Goal: Task Accomplishment & Management: Complete application form

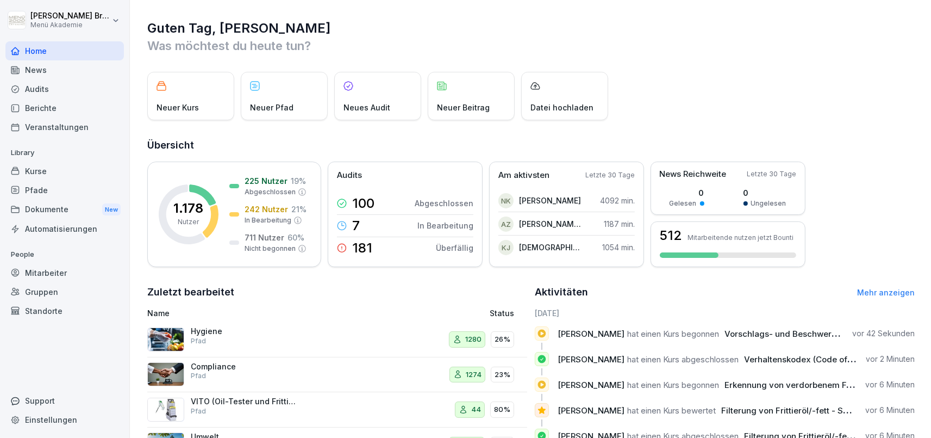
click at [62, 267] on div "Mitarbeiter" at bounding box center [64, 272] width 119 height 19
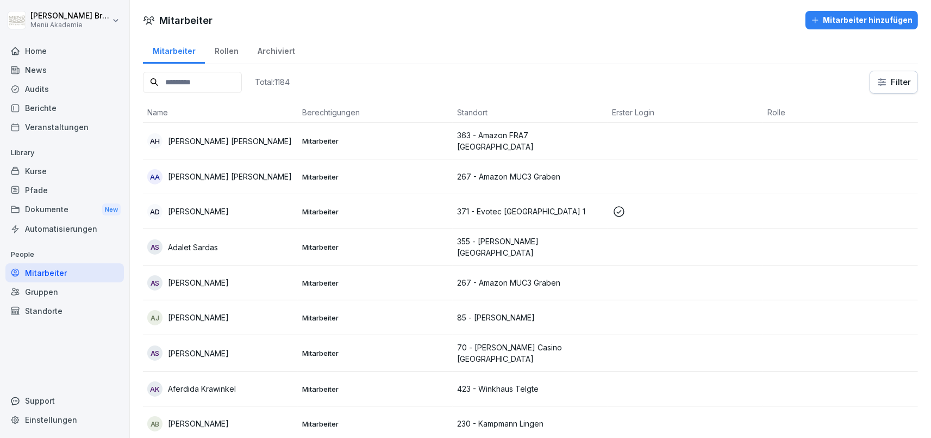
click at [66, 314] on div "Standorte" at bounding box center [64, 310] width 119 height 19
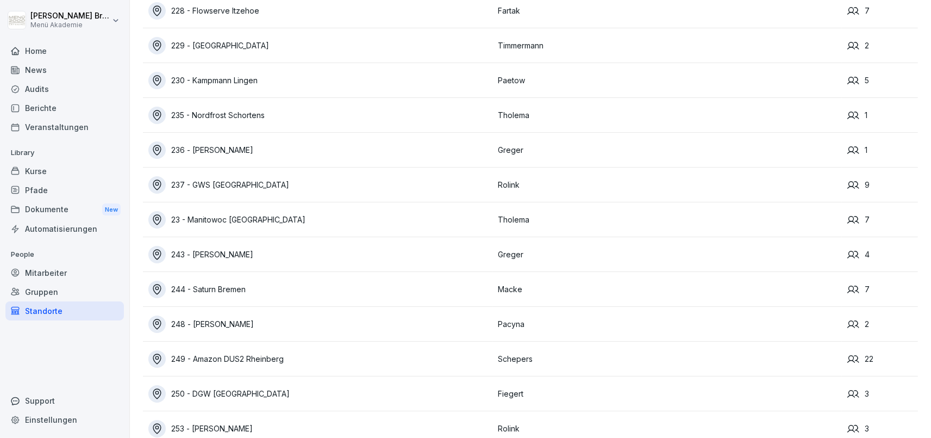
scroll to position [7302, 0]
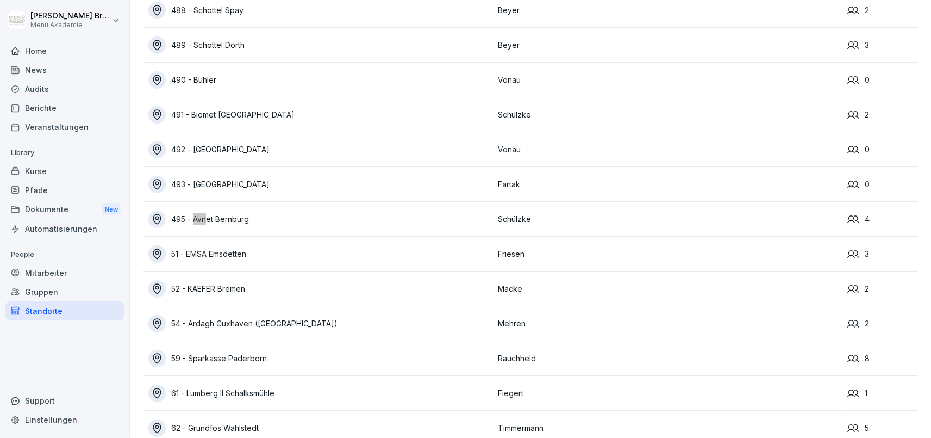
click at [247, 220] on div "495 - Avnet Bernburg" at bounding box center [320, 218] width 344 height 17
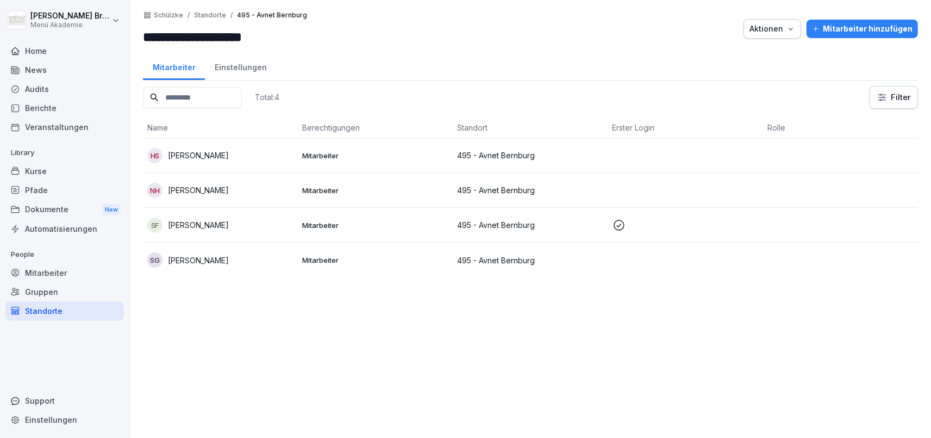
click at [175, 222] on p "[PERSON_NAME]" at bounding box center [198, 224] width 61 height 11
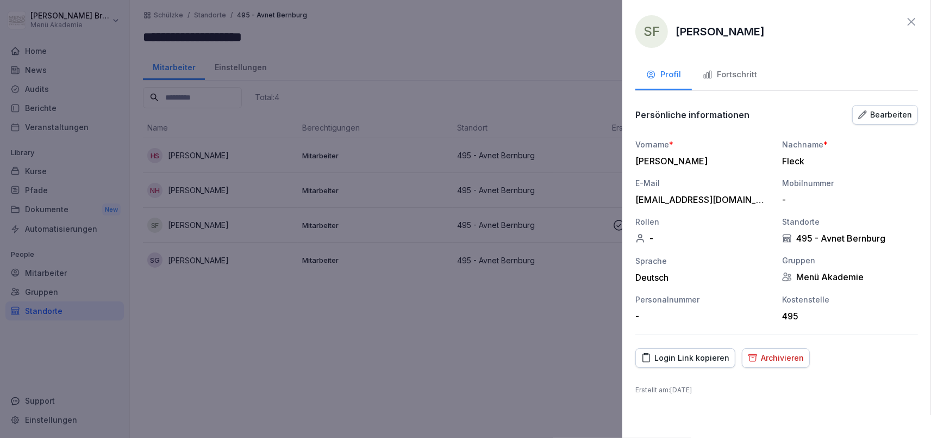
click at [731, 69] on div "Fortschritt" at bounding box center [730, 75] width 54 height 13
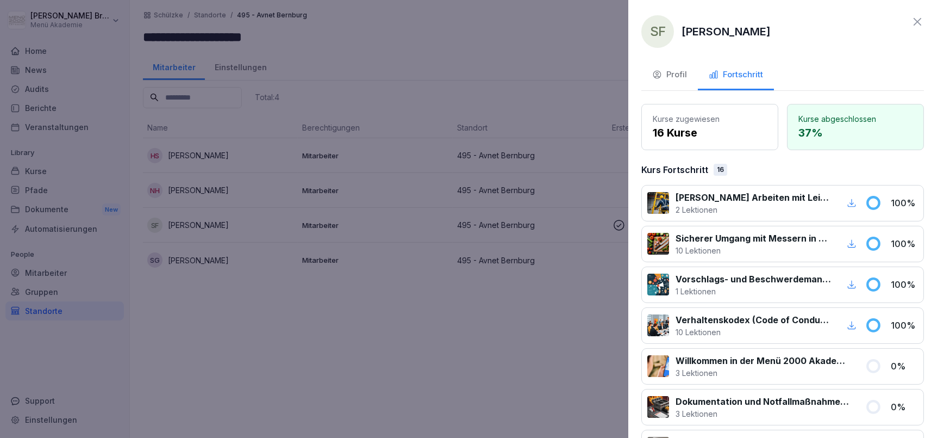
click at [466, 318] on div at bounding box center [465, 219] width 931 height 438
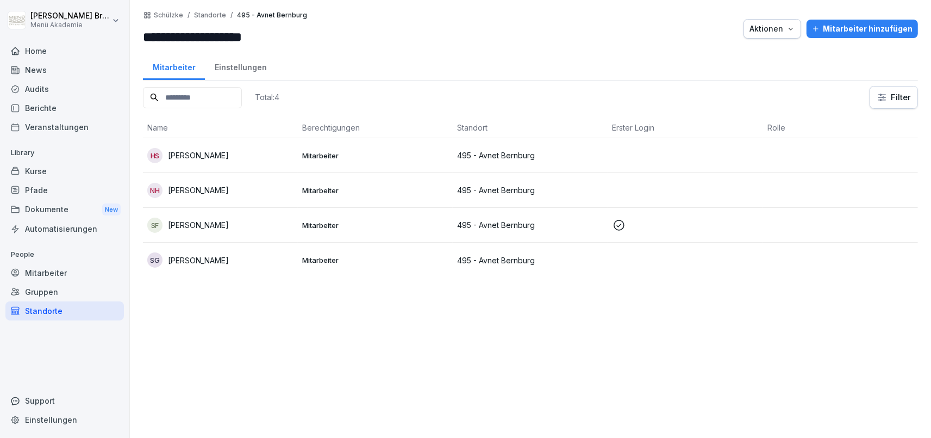
click at [198, 195] on p "[PERSON_NAME]" at bounding box center [198, 189] width 61 height 11
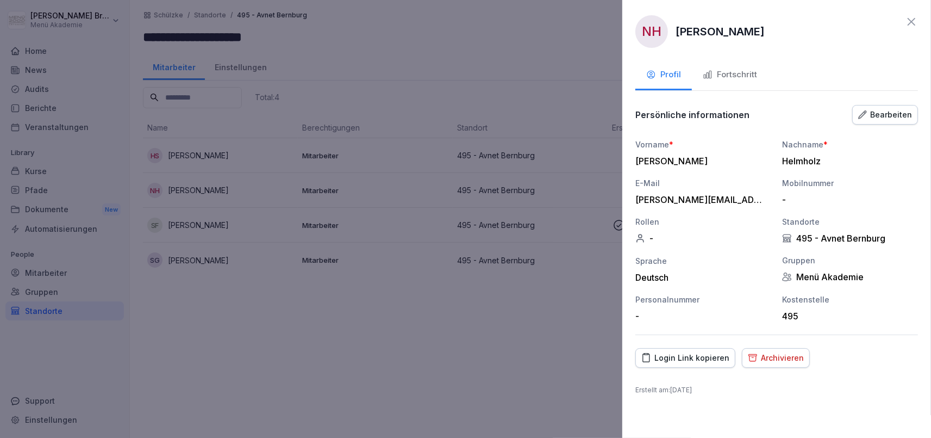
click at [260, 287] on div at bounding box center [465, 219] width 931 height 438
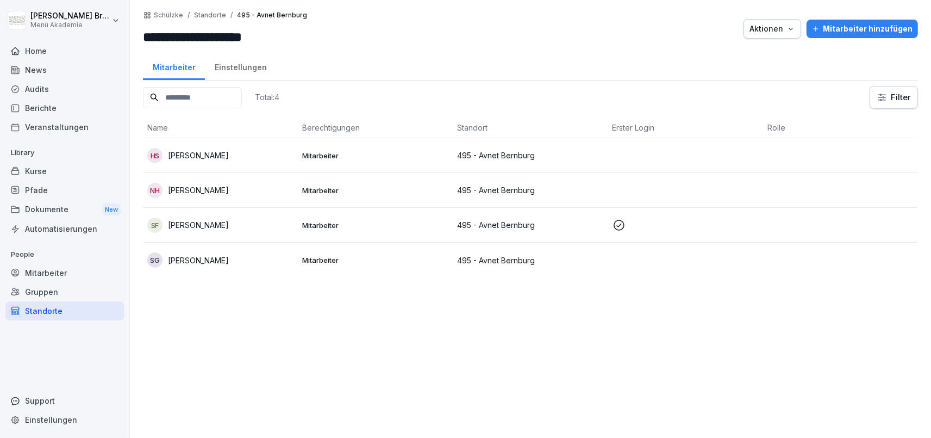
click at [191, 186] on p "[PERSON_NAME]" at bounding box center [198, 189] width 61 height 11
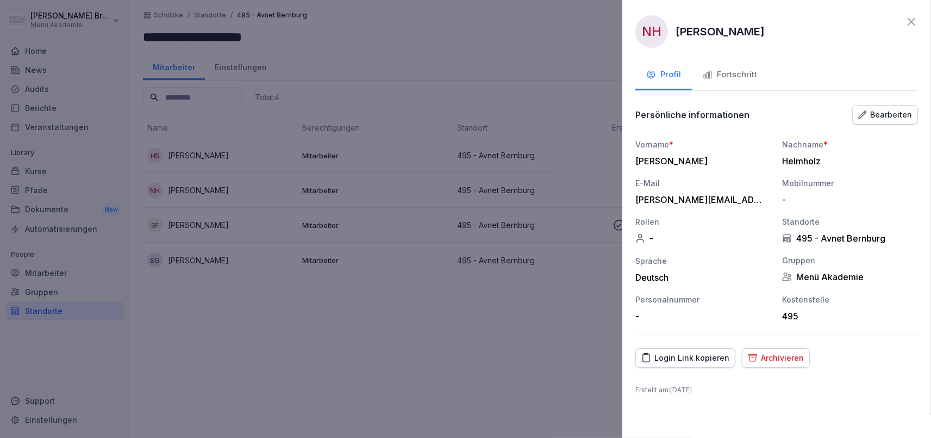
click at [752, 67] on button "Fortschritt" at bounding box center [730, 75] width 76 height 29
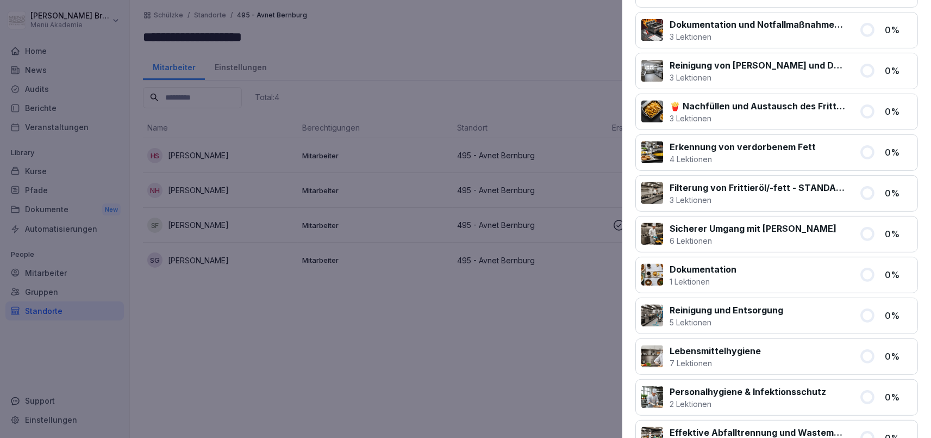
scroll to position [683, 0]
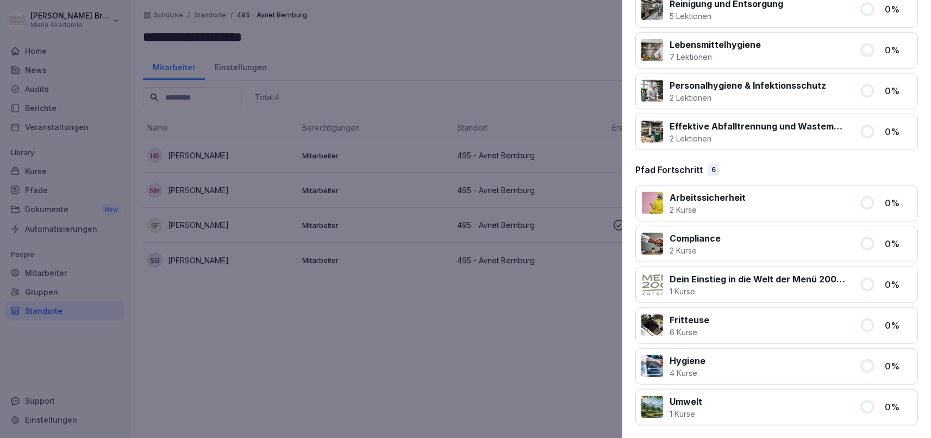
click at [462, 390] on div at bounding box center [465, 219] width 931 height 438
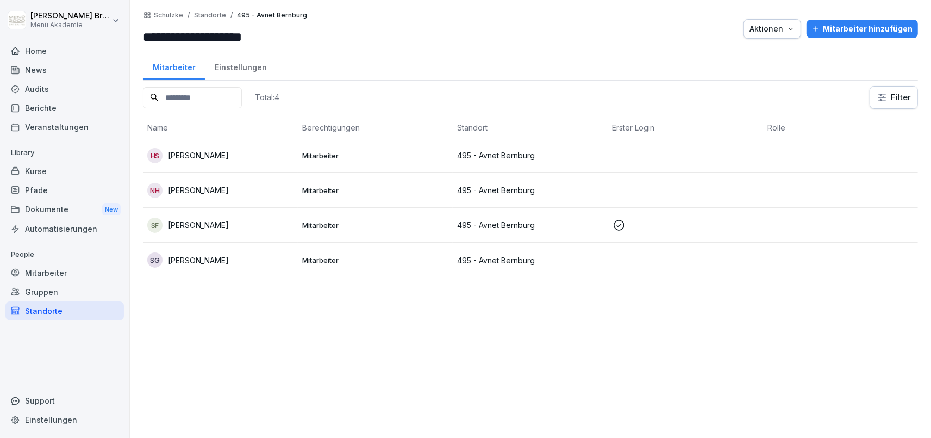
click at [45, 316] on div "Standorte" at bounding box center [64, 310] width 119 height 19
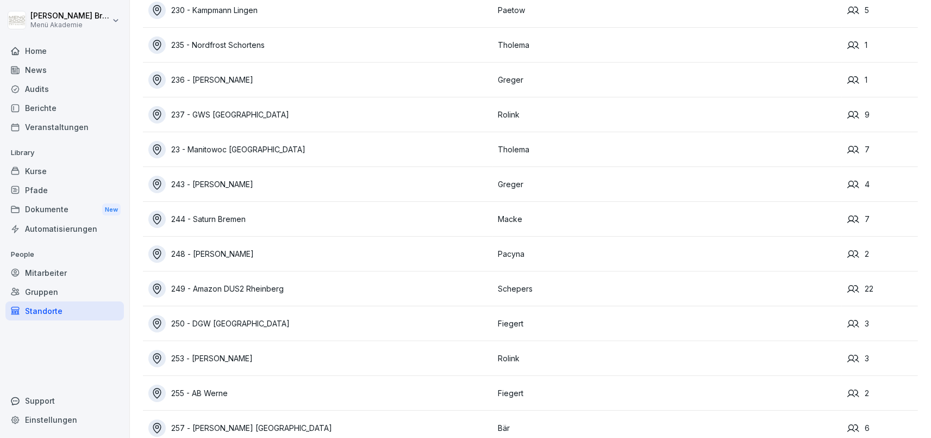
scroll to position [4935, 0]
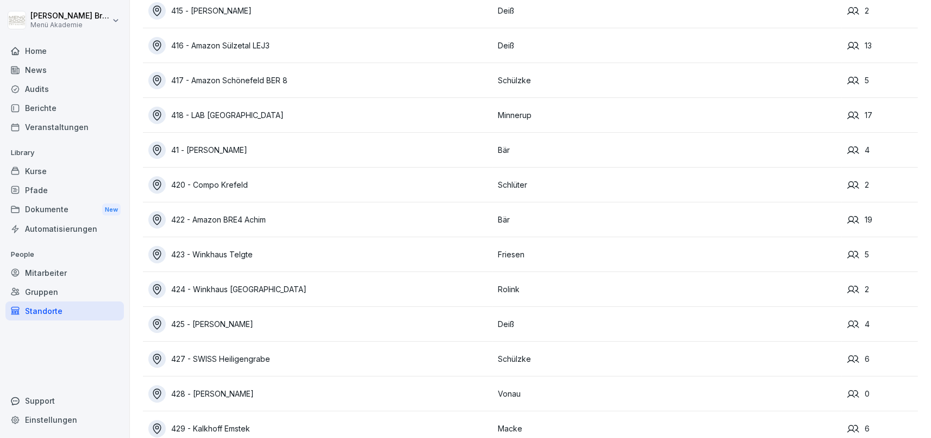
click at [238, 228] on td "422 - Amazon BRE4 Achim" at bounding box center [318, 219] width 350 height 35
click at [260, 209] on td "422 - Amazon BRE4 Achim" at bounding box center [318, 219] width 350 height 35
click at [255, 221] on div "422 - Amazon BRE4 Achim" at bounding box center [320, 219] width 344 height 17
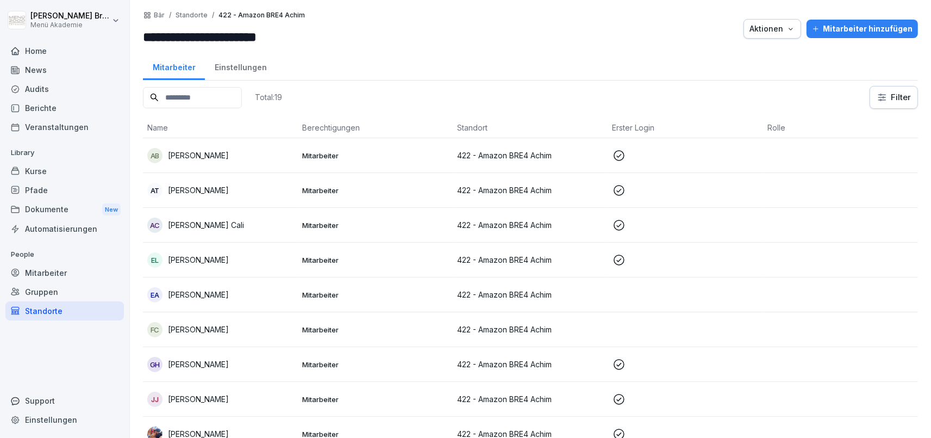
click at [854, 28] on div "Mitarbeiter hinzufügen" at bounding box center [862, 29] width 101 height 12
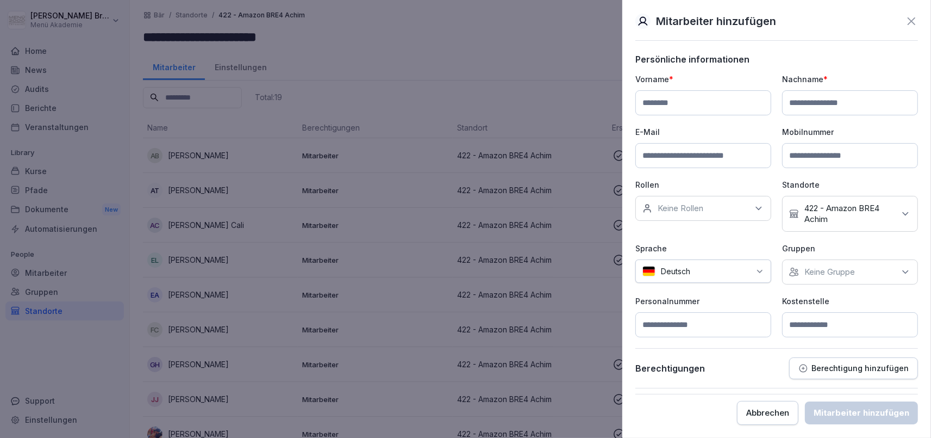
click at [724, 114] on input at bounding box center [704, 102] width 136 height 25
type input "******"
type input "**********"
click at [818, 324] on input at bounding box center [850, 324] width 136 height 25
type input "***"
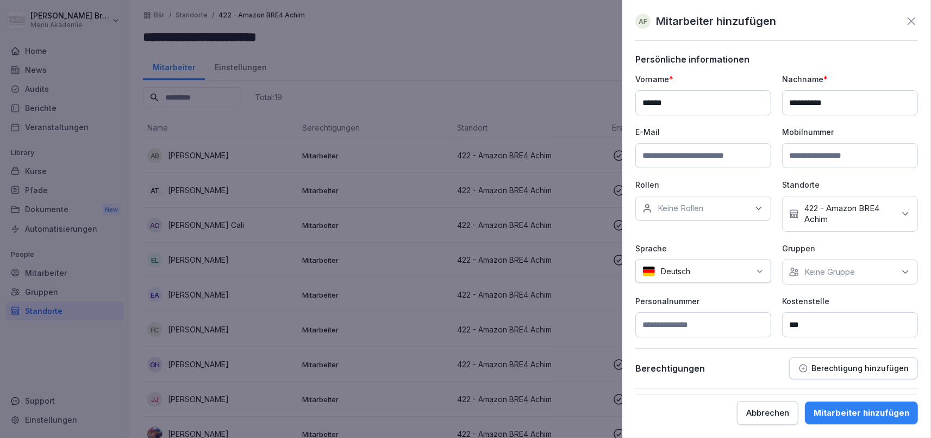
click at [876, 269] on div "Keine Gruppe" at bounding box center [850, 271] width 136 height 25
click at [843, 321] on label "Menü Akademie" at bounding box center [835, 321] width 61 height 10
click at [755, 295] on p "Personalnummer" at bounding box center [704, 300] width 136 height 11
click at [859, 414] on div "Mitarbeiter hinzufügen" at bounding box center [862, 413] width 96 height 12
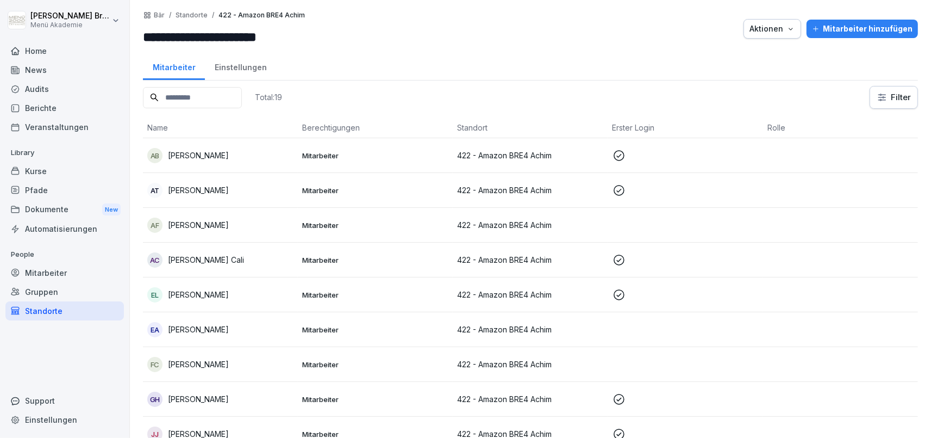
click at [214, 228] on p "[PERSON_NAME]" at bounding box center [198, 224] width 61 height 11
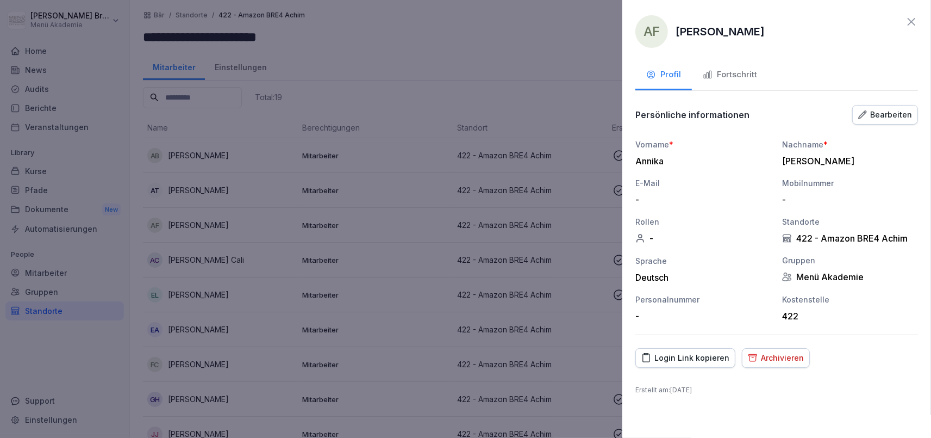
click at [742, 72] on div "Fortschritt" at bounding box center [730, 75] width 54 height 13
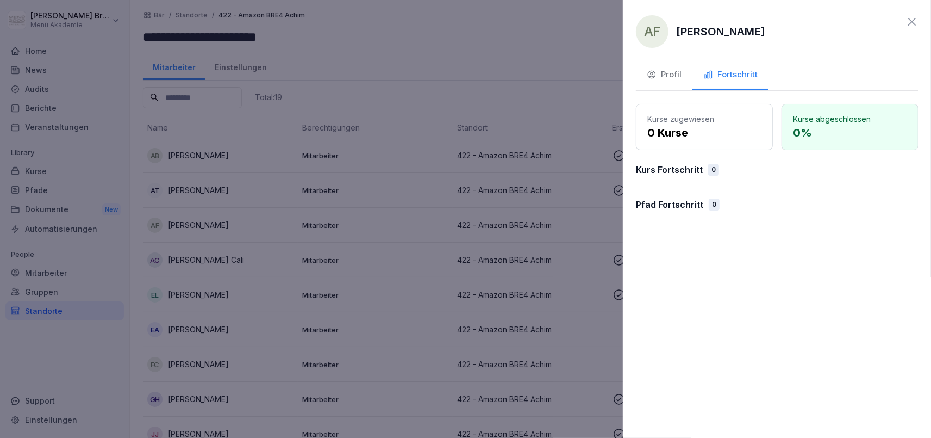
click at [391, 83] on div at bounding box center [465, 219] width 931 height 438
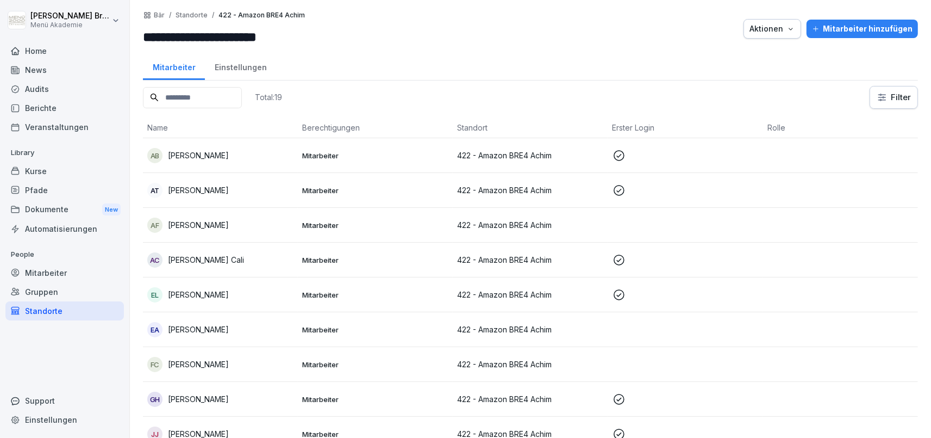
click at [45, 48] on div "Home" at bounding box center [64, 50] width 119 height 19
